Goal: Browse casually: Explore the website without a specific task or goal

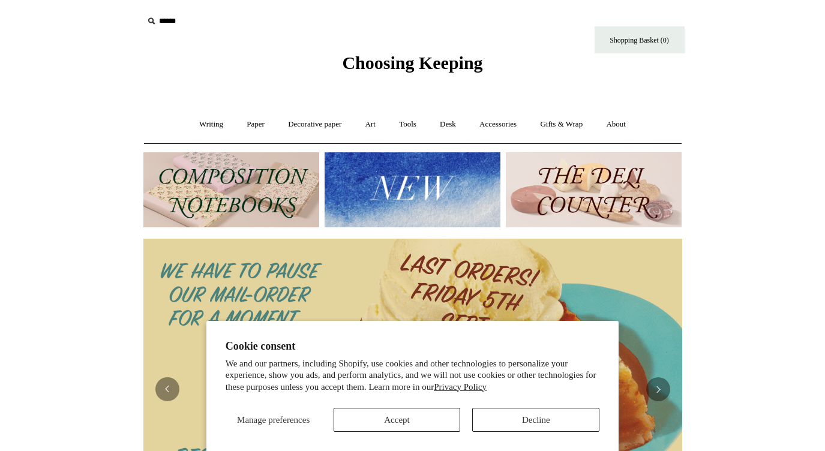
click at [423, 416] on button "Accept" at bounding box center [396, 420] width 127 height 24
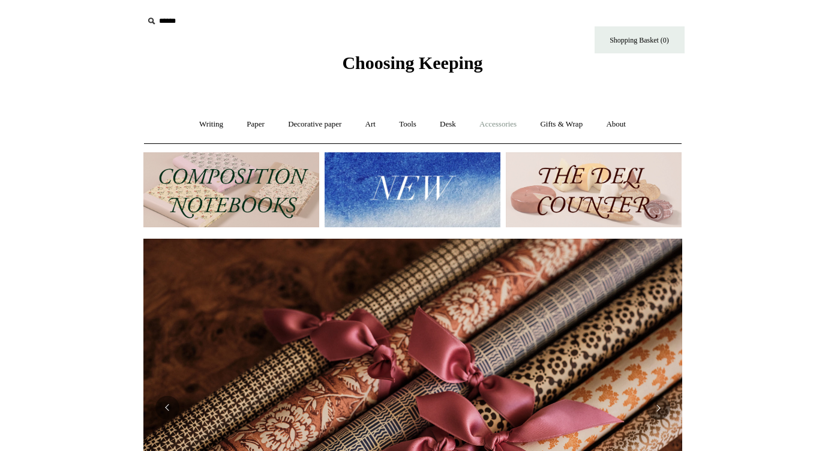
scroll to position [0, 1077]
click at [207, 126] on link "Writing +" at bounding box center [211, 125] width 46 height 32
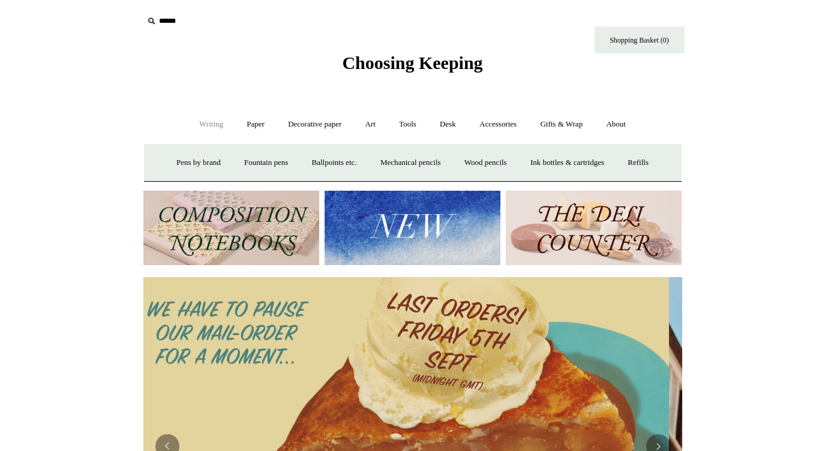
scroll to position [0, 0]
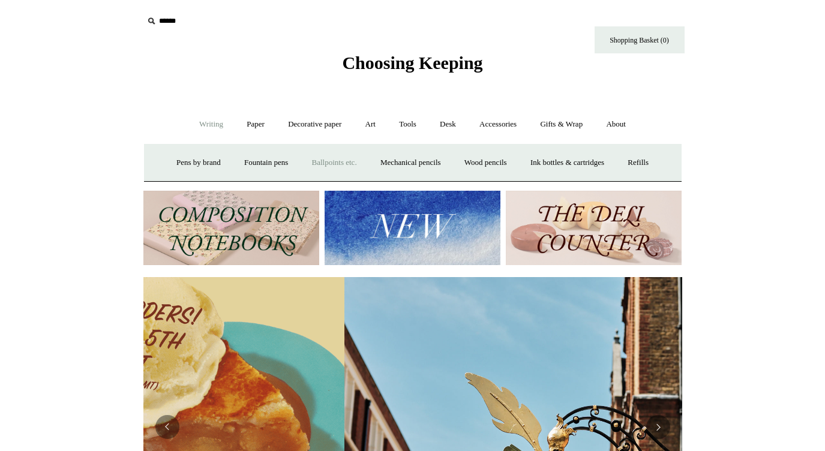
click at [319, 163] on link "Ballpoints etc. +" at bounding box center [334, 163] width 67 height 32
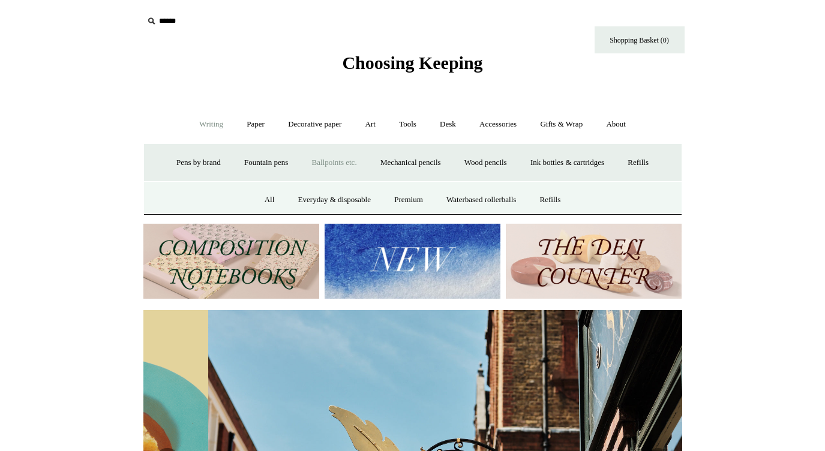
scroll to position [0, 539]
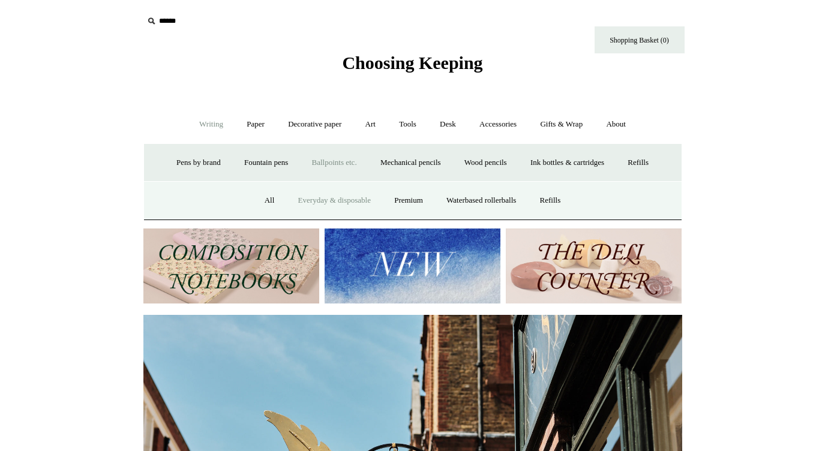
click at [317, 200] on link "Everyday & disposable" at bounding box center [334, 201] width 94 height 32
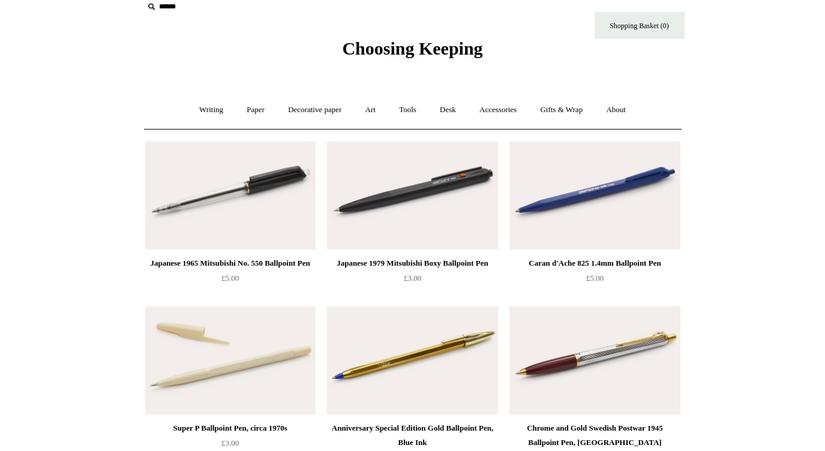
scroll to position [16, 0]
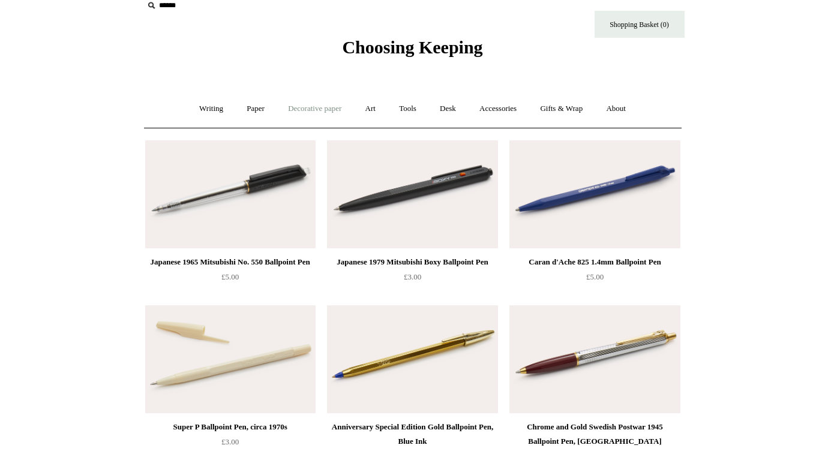
click at [311, 110] on link "Decorative paper +" at bounding box center [314, 109] width 75 height 32
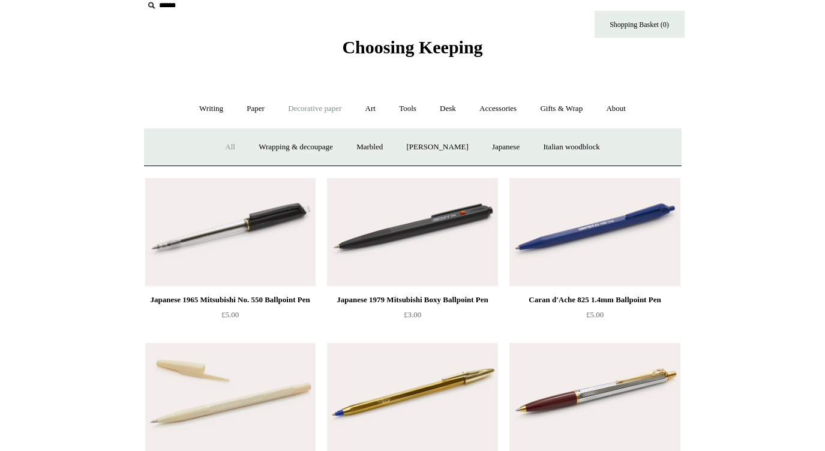
click at [221, 144] on link "All" at bounding box center [230, 147] width 32 height 32
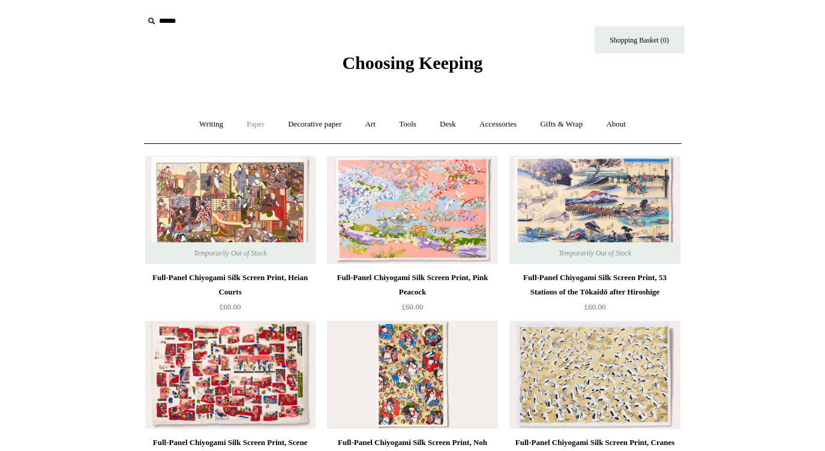
click at [242, 122] on link "Paper +" at bounding box center [256, 125] width 40 height 32
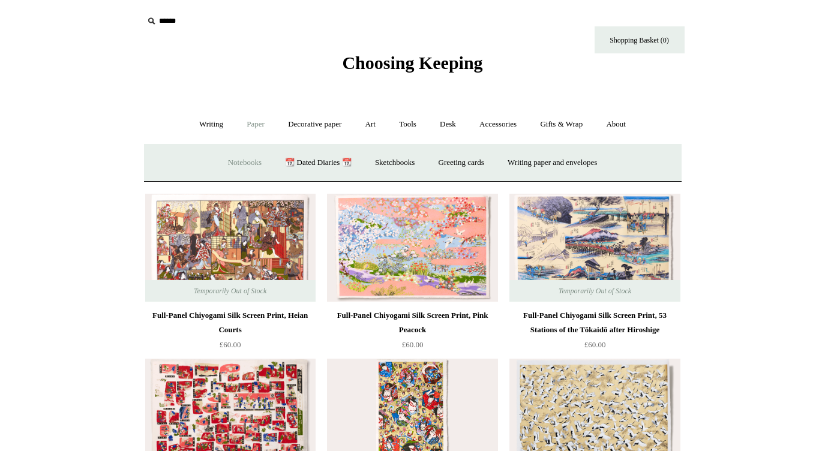
click at [236, 159] on link "Notebooks +" at bounding box center [244, 163] width 55 height 32
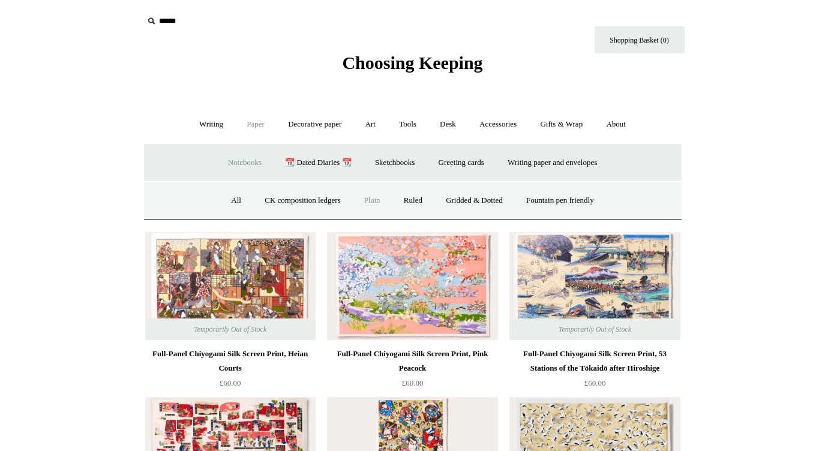
click at [373, 198] on link "Plain" at bounding box center [372, 201] width 38 height 32
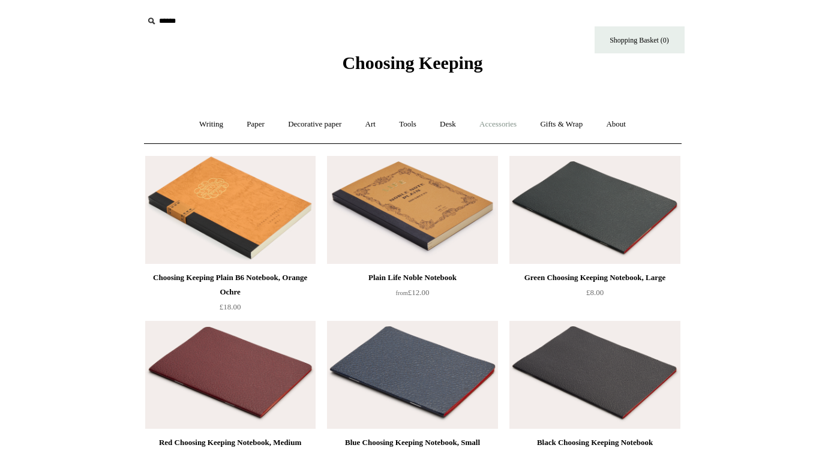
click at [507, 128] on link "Accessories +" at bounding box center [497, 125] width 59 height 32
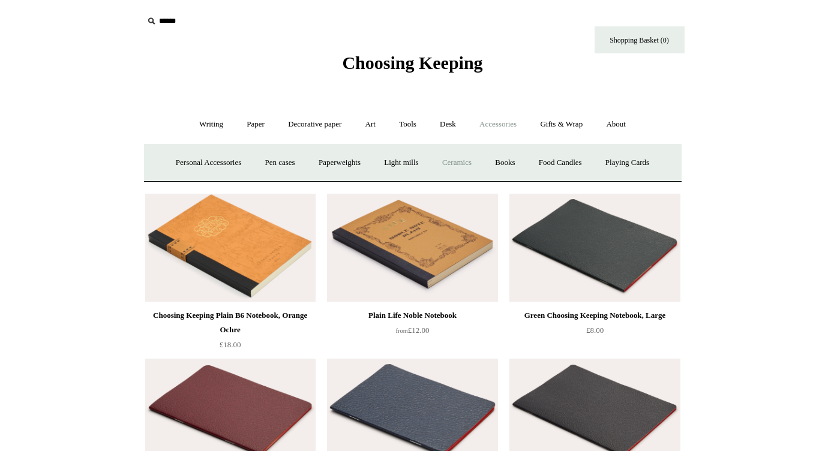
click at [466, 157] on link "Ceramics +" at bounding box center [456, 163] width 51 height 32
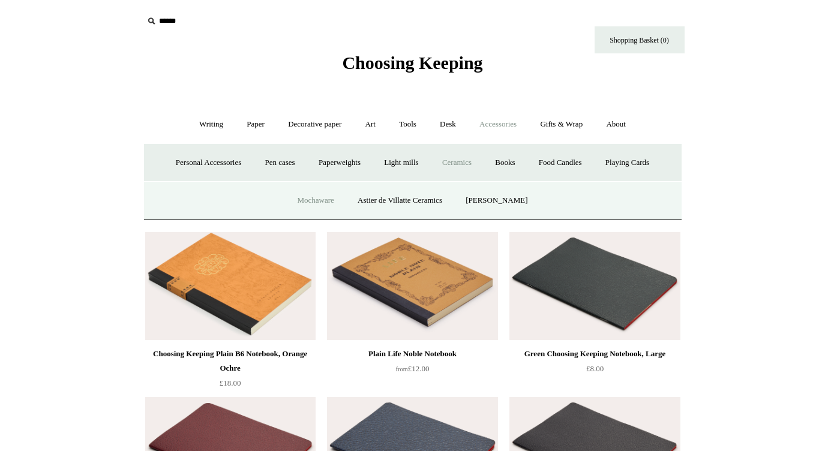
click at [320, 202] on link "Mochaware" at bounding box center [315, 201] width 58 height 32
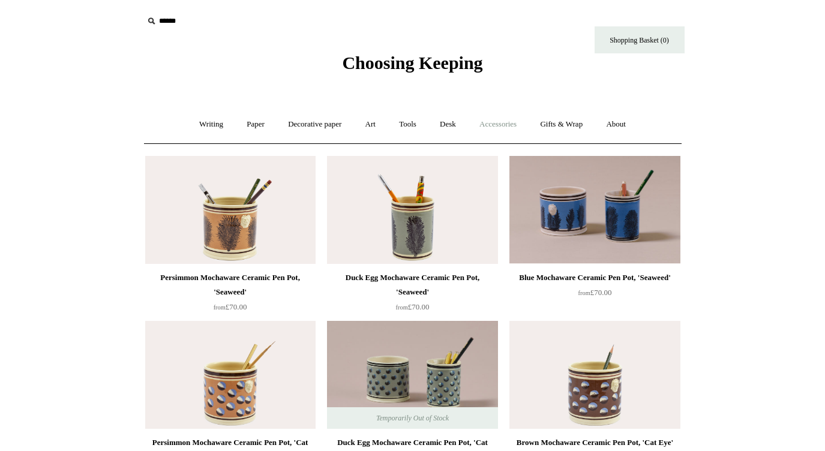
click at [509, 122] on link "Accessories +" at bounding box center [497, 125] width 59 height 32
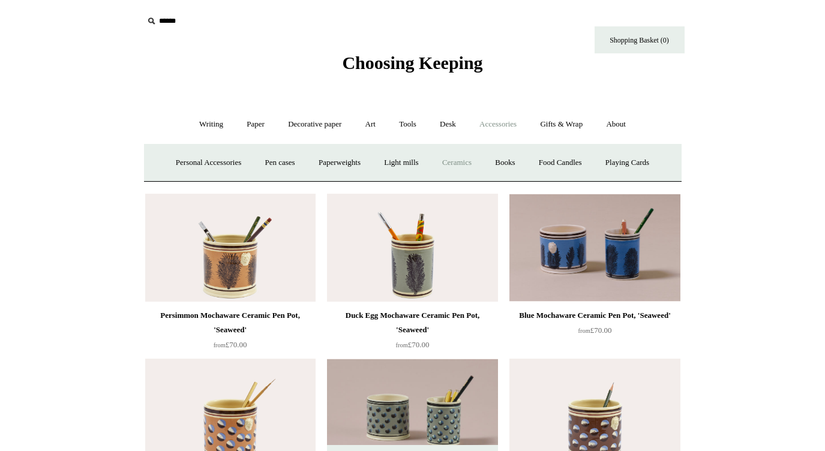
click at [466, 162] on link "Ceramics +" at bounding box center [456, 163] width 51 height 32
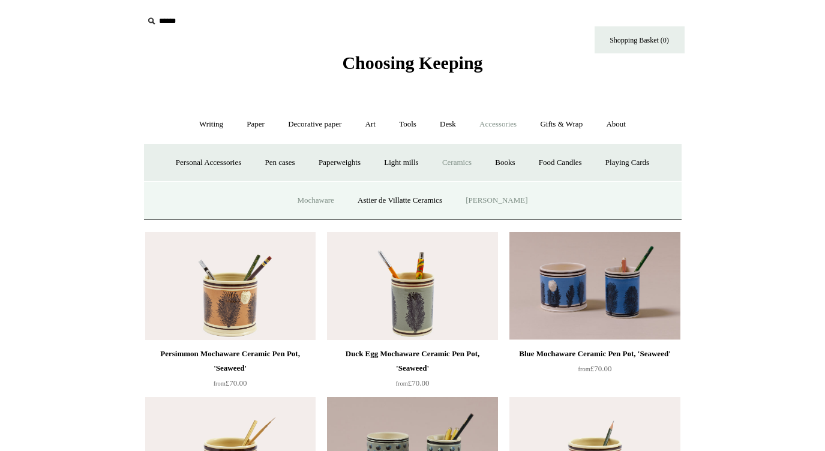
click at [490, 200] on link "[PERSON_NAME]" at bounding box center [496, 201] width 83 height 32
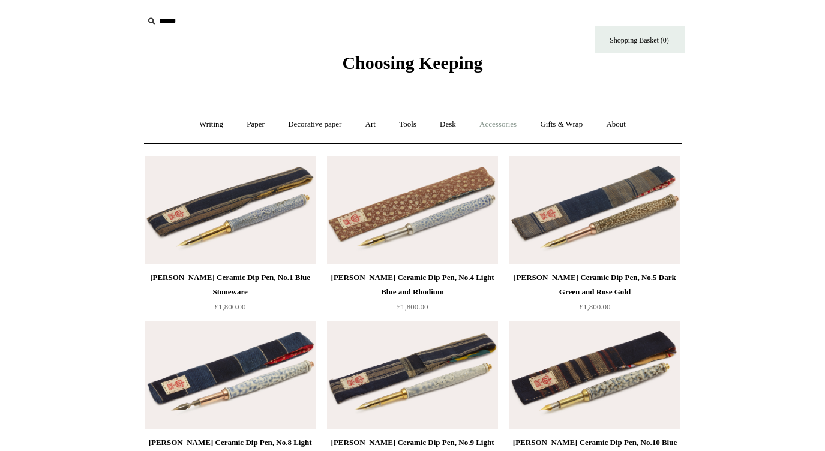
click at [501, 123] on link "Accessories +" at bounding box center [497, 125] width 59 height 32
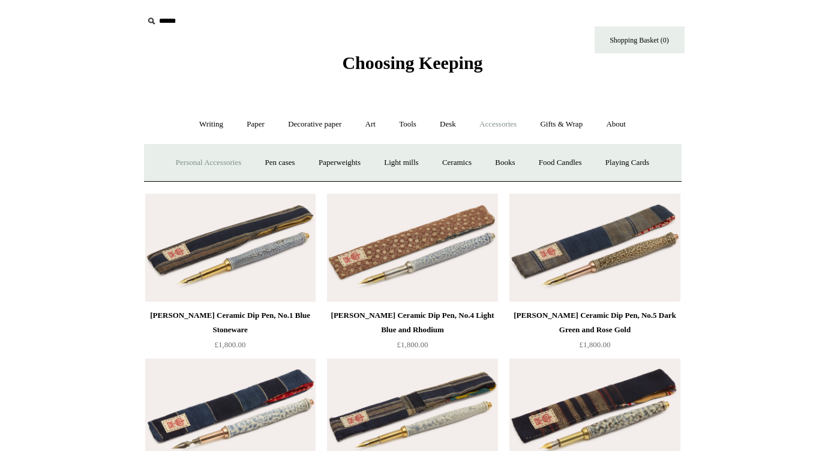
click at [212, 156] on link "Personal Accessories +" at bounding box center [208, 163] width 87 height 32
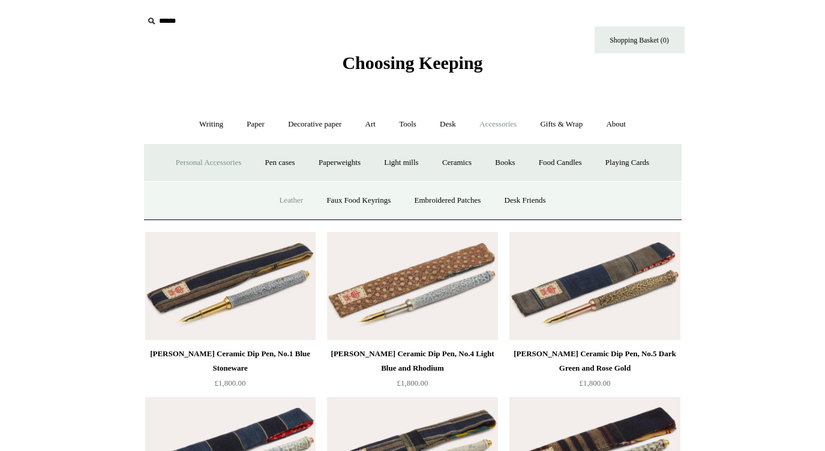
click at [276, 197] on link "Leather" at bounding box center [291, 201] width 46 height 32
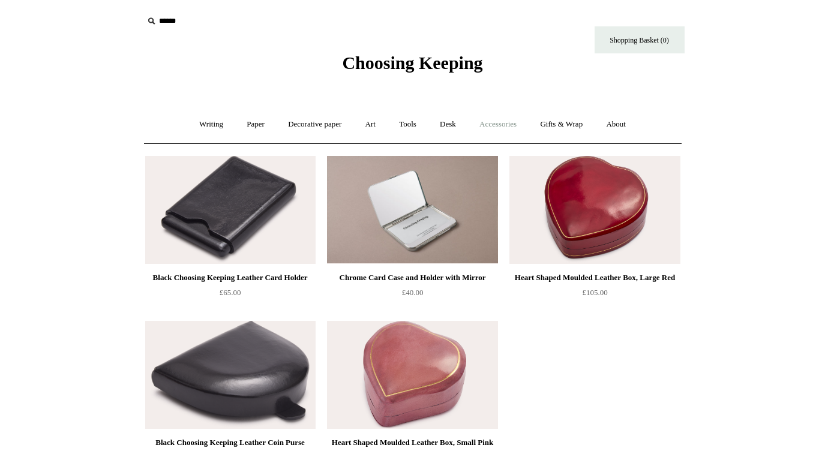
click at [509, 127] on link "Accessories +" at bounding box center [497, 125] width 59 height 32
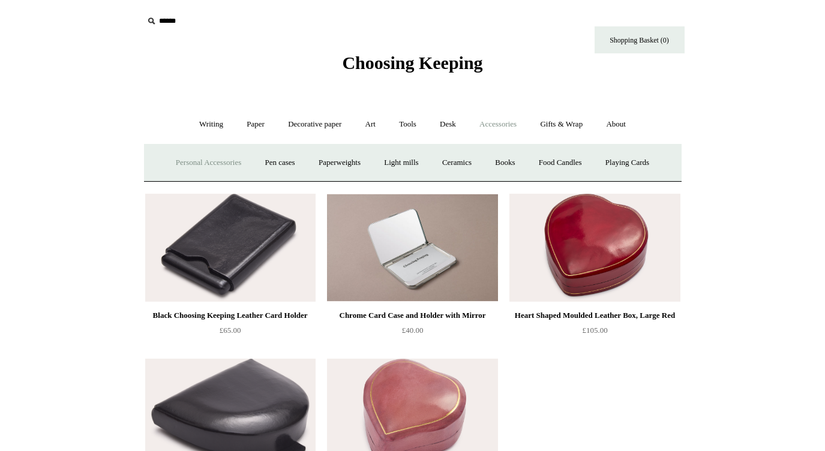
click at [218, 163] on link "Personal Accessories +" at bounding box center [208, 163] width 87 height 32
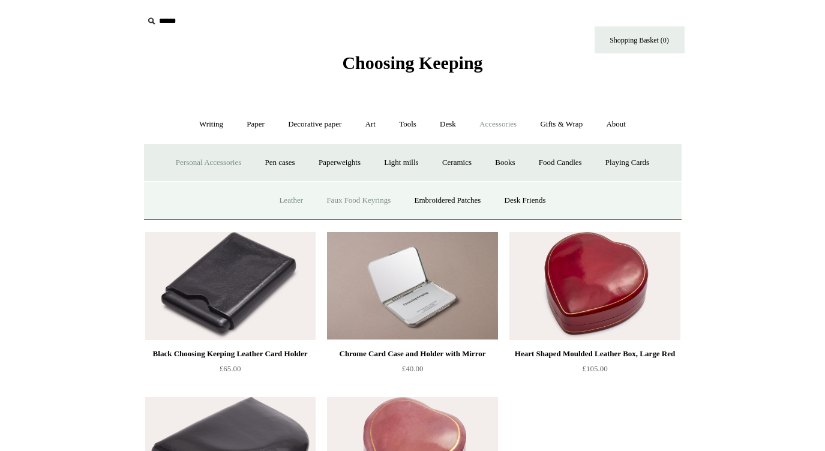
click at [363, 200] on link "Faux Food Keyrings" at bounding box center [358, 201] width 86 height 32
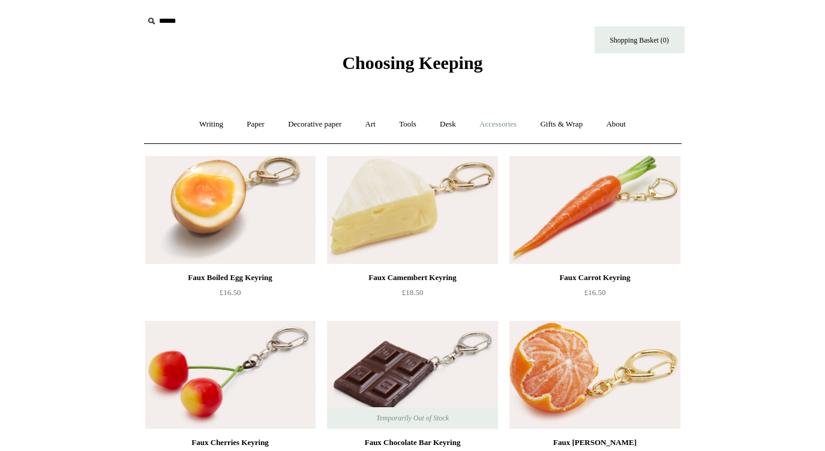
click at [500, 128] on link "Accessories +" at bounding box center [497, 125] width 59 height 32
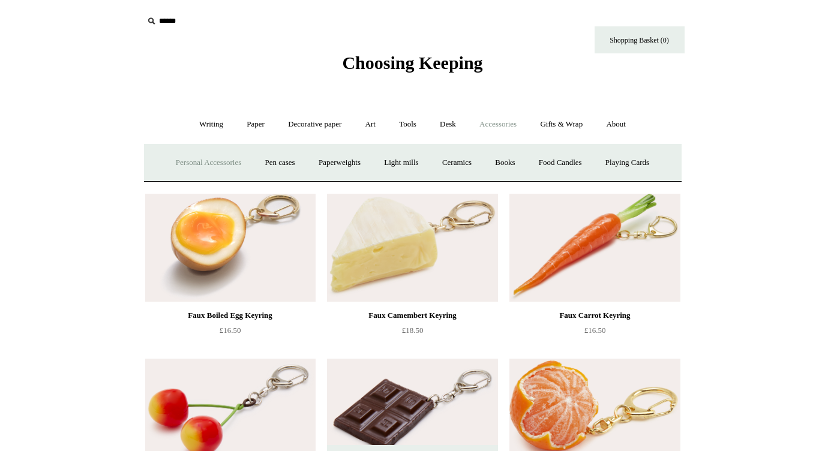
click at [224, 160] on link "Personal Accessories +" at bounding box center [208, 163] width 87 height 32
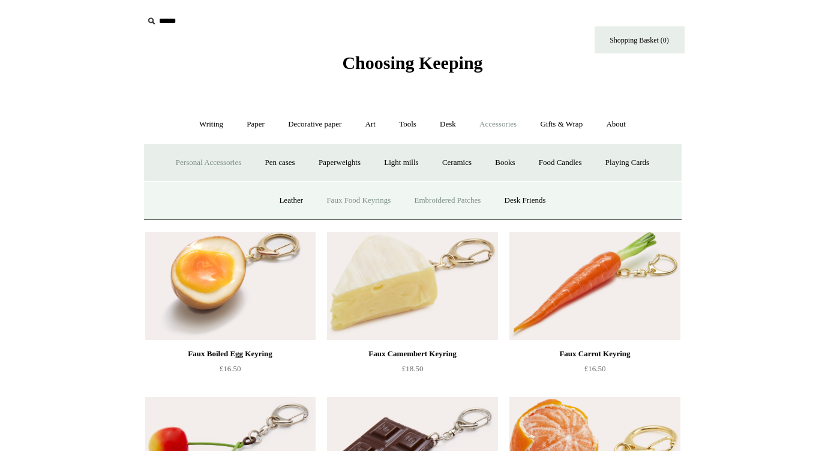
click at [456, 197] on link "Embroidered Patches" at bounding box center [448, 201] width 88 height 32
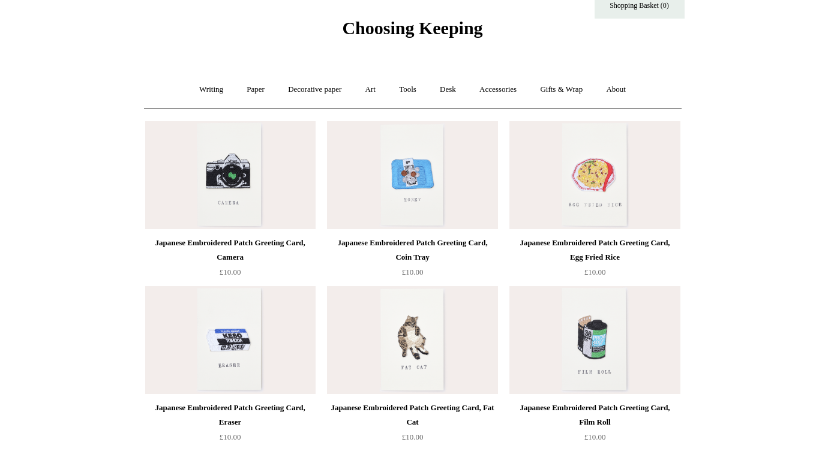
scroll to position [37, 0]
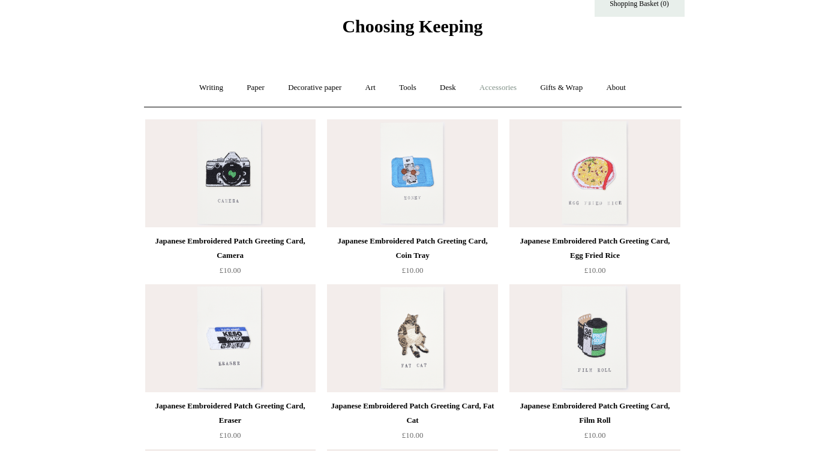
click at [506, 89] on link "Accessories +" at bounding box center [497, 88] width 59 height 32
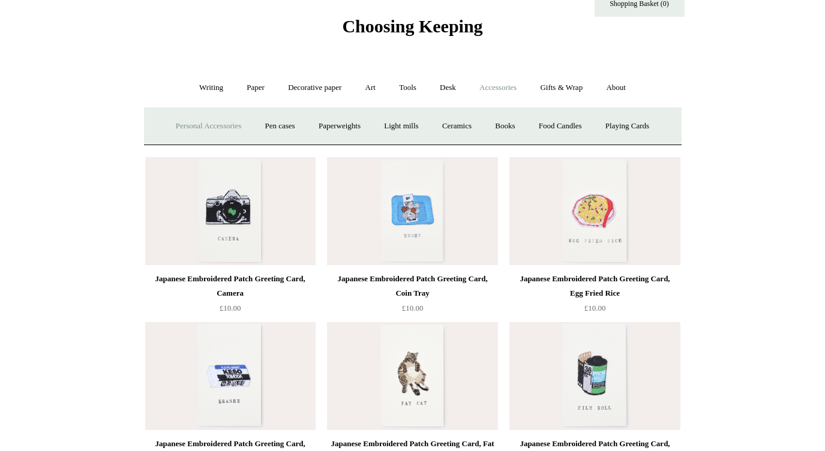
click at [207, 128] on link "Personal Accessories +" at bounding box center [208, 126] width 87 height 32
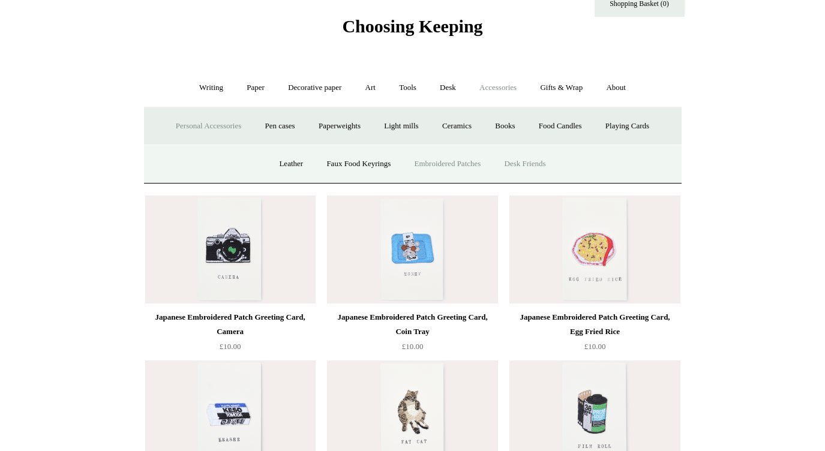
click at [528, 157] on link "Desk Friends" at bounding box center [525, 164] width 63 height 32
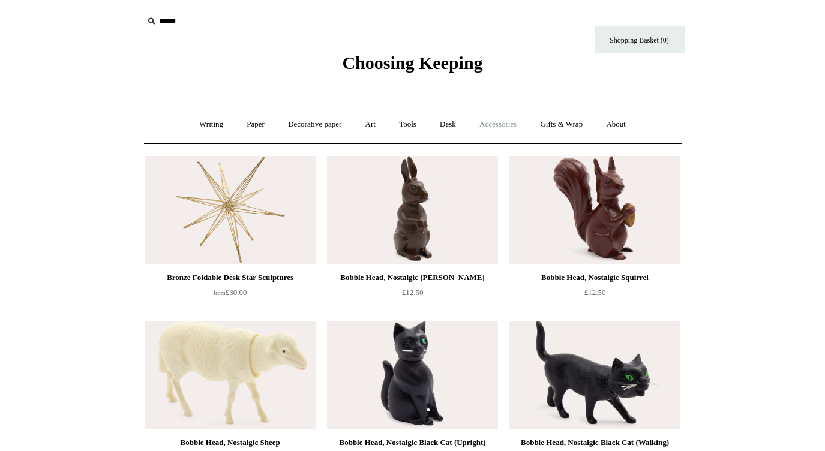
click at [506, 127] on link "Accessories +" at bounding box center [497, 125] width 59 height 32
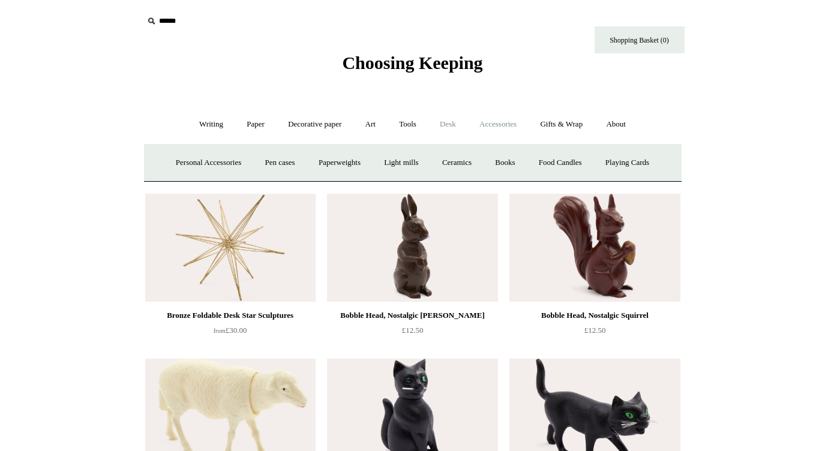
click at [460, 121] on link "Desk +" at bounding box center [448, 125] width 38 height 32
click at [452, 160] on link "Desk Accessories" at bounding box center [463, 163] width 76 height 32
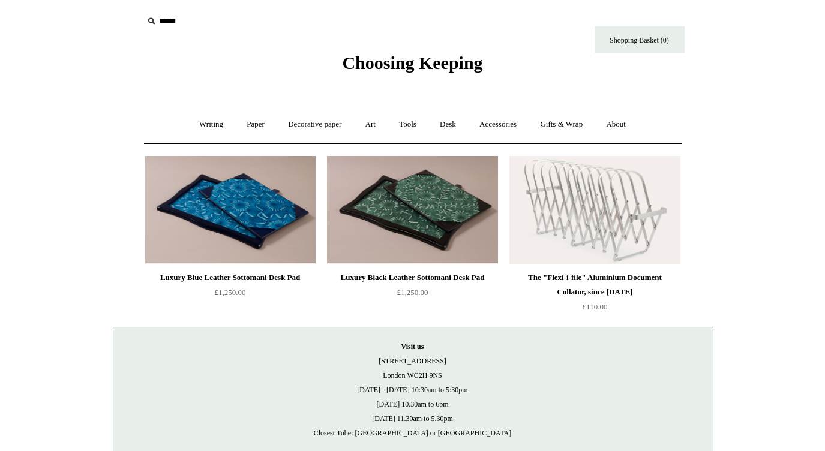
scroll to position [11, 0]
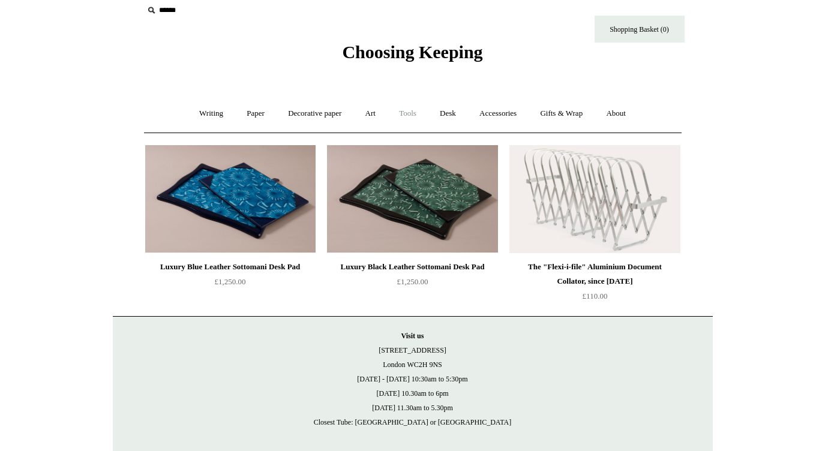
click at [408, 119] on link "Tools +" at bounding box center [407, 114] width 39 height 32
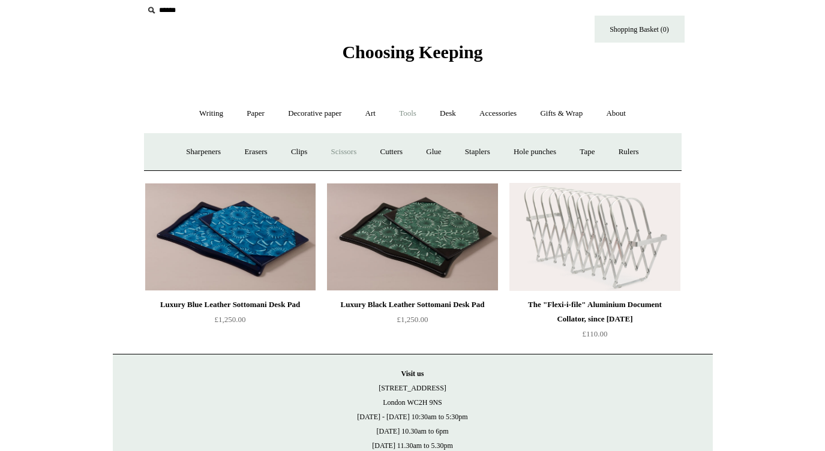
click at [346, 150] on link "Scissors" at bounding box center [343, 152] width 47 height 32
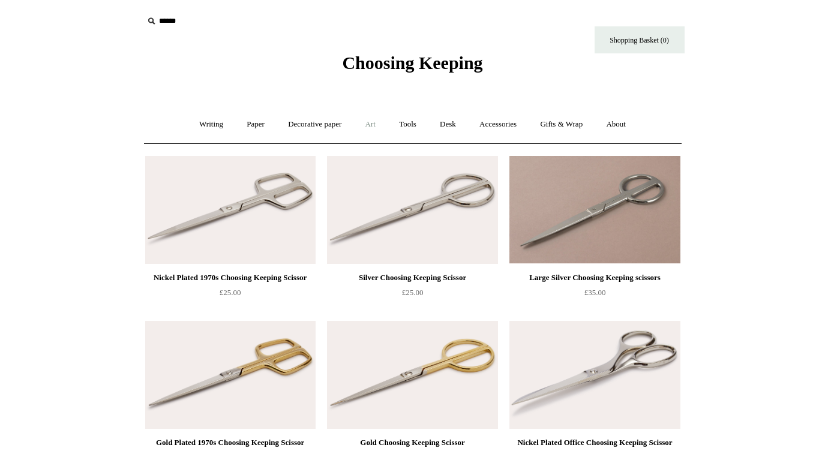
click at [374, 125] on link "Art +" at bounding box center [370, 125] width 32 height 32
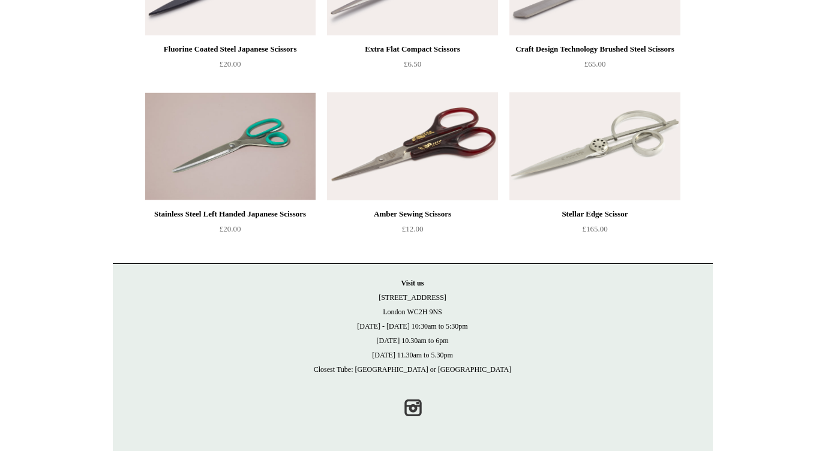
scroll to position [792, 0]
